Goal: Information Seeking & Learning: Learn about a topic

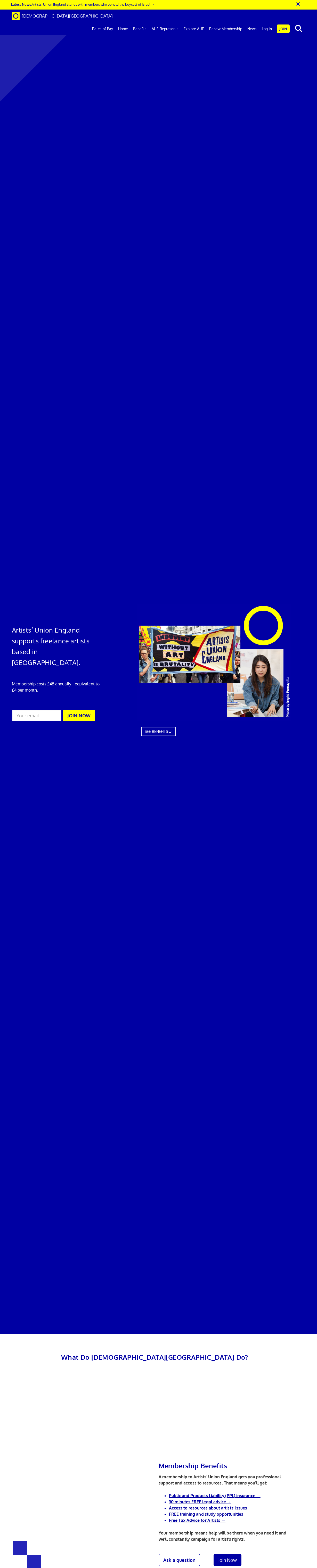
scroll to position [0, 1]
click at [291, 24] on input "text" at bounding box center [270, 28] width 43 height 9
click at [290, 24] on input "freelands" at bounding box center [270, 28] width 43 height 9
click at [285, 24] on input "freelands" at bounding box center [270, 28] width 43 height 9
click at [274, 24] on input "freelands f" at bounding box center [270, 28] width 43 height 9
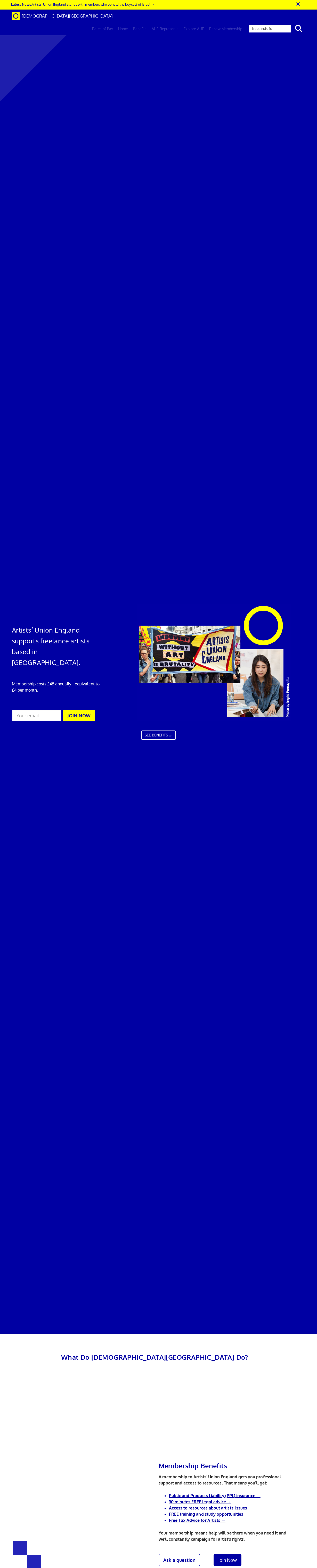
click at [291, 24] on input "freelands fo" at bounding box center [270, 28] width 43 height 9
type input "freelands foundation"
click at [291, 23] on button "search" at bounding box center [298, 28] width 16 height 11
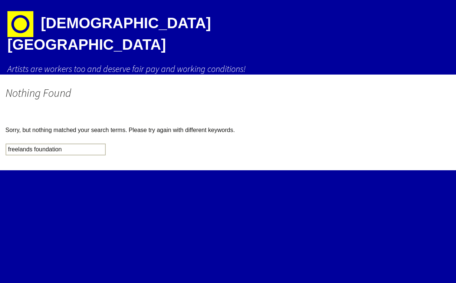
drag, startPoint x: 68, startPoint y: 135, endPoint x: 33, endPoint y: 135, distance: 35.6
click at [33, 144] on input "freelands foundation" at bounding box center [56, 150] width 100 height 12
type input "freelands"
click input "Search" at bounding box center [0, 0] width 0 height 0
click at [16, 24] on img at bounding box center [20, 24] width 26 height 26
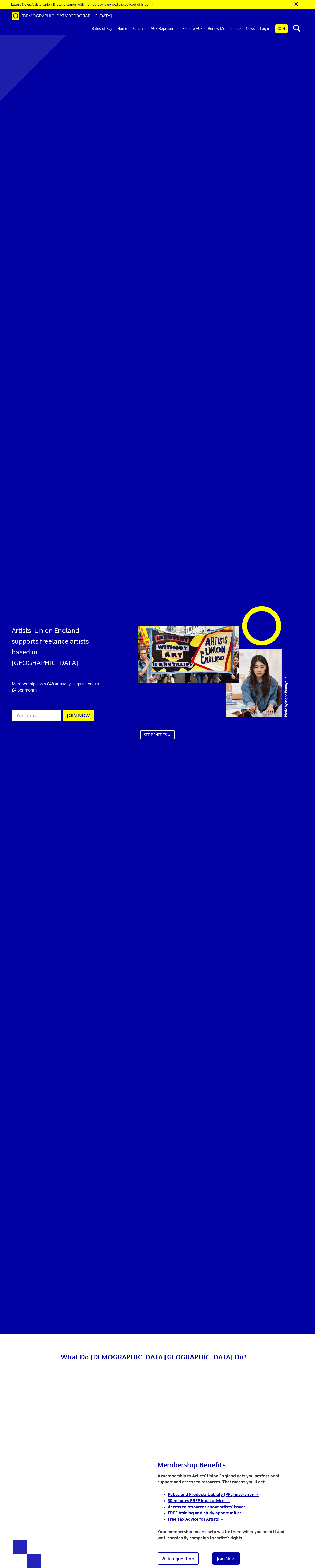
scroll to position [0, 1]
click at [253, 22] on link "News" at bounding box center [250, 28] width 15 height 13
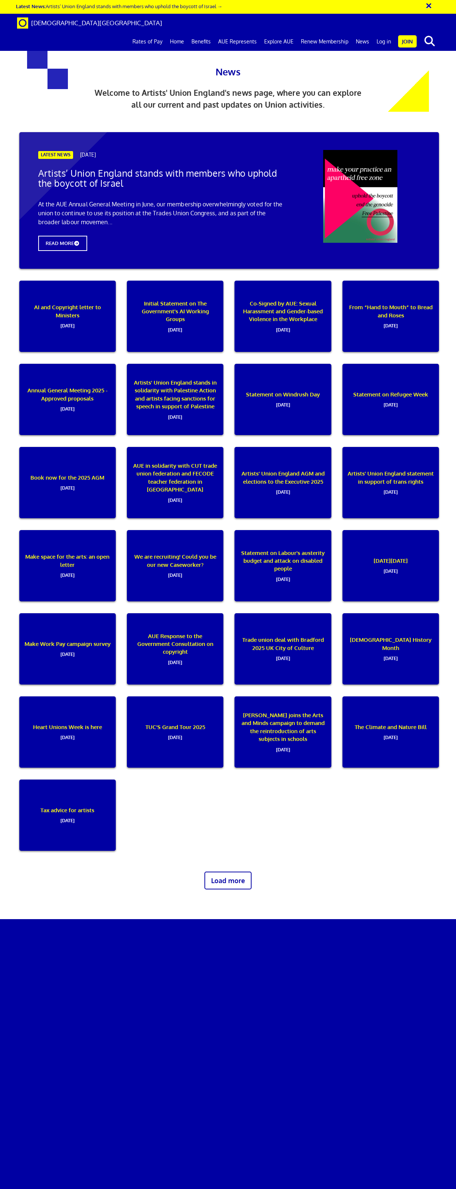
scroll to position [657, 0]
click at [239, 870] on link "Load more" at bounding box center [228, 880] width 52 height 20
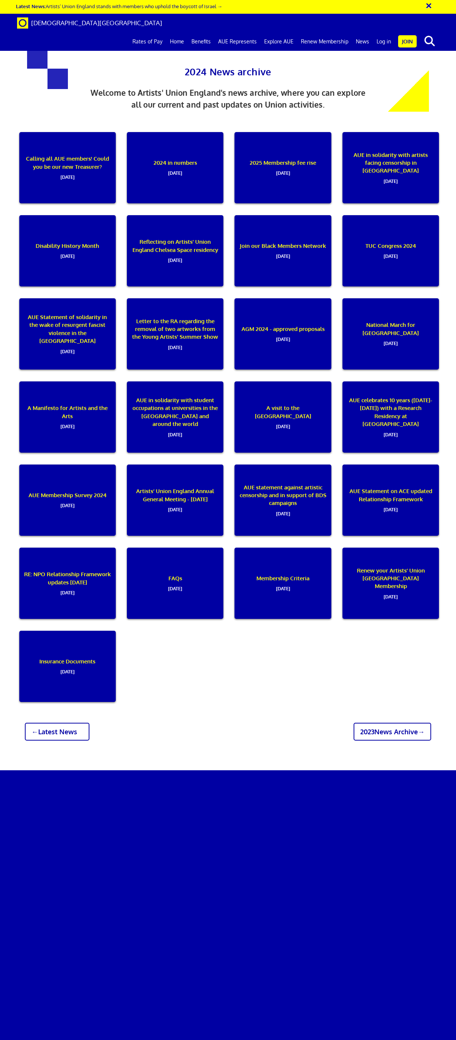
scroll to position [90, 0]
